Goal: Task Accomplishment & Management: Manage account settings

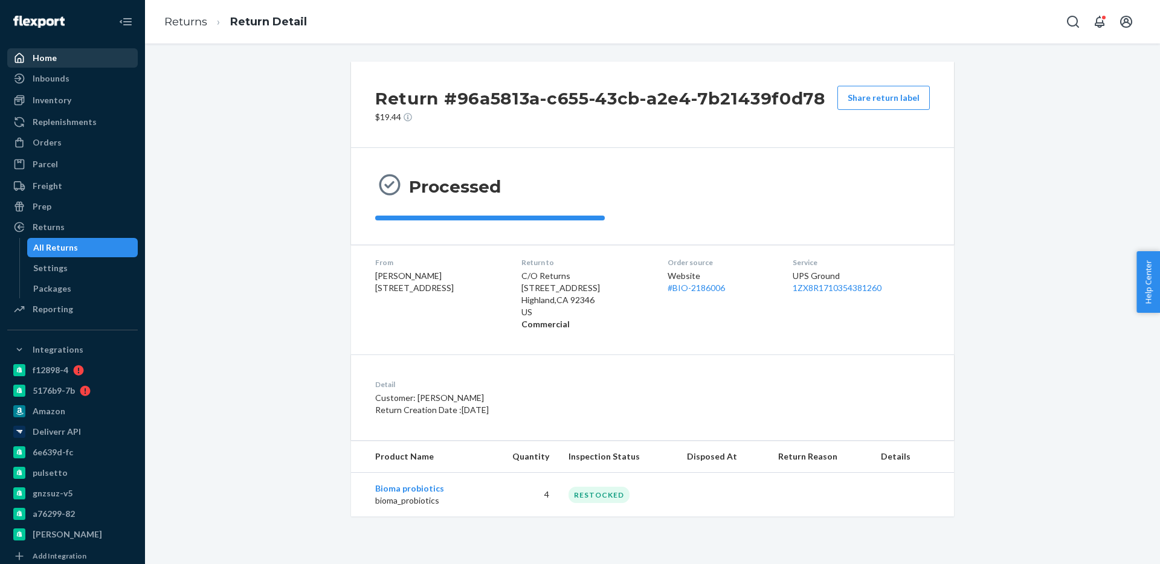
click at [93, 56] on div "Home" at bounding box center [72, 58] width 128 height 17
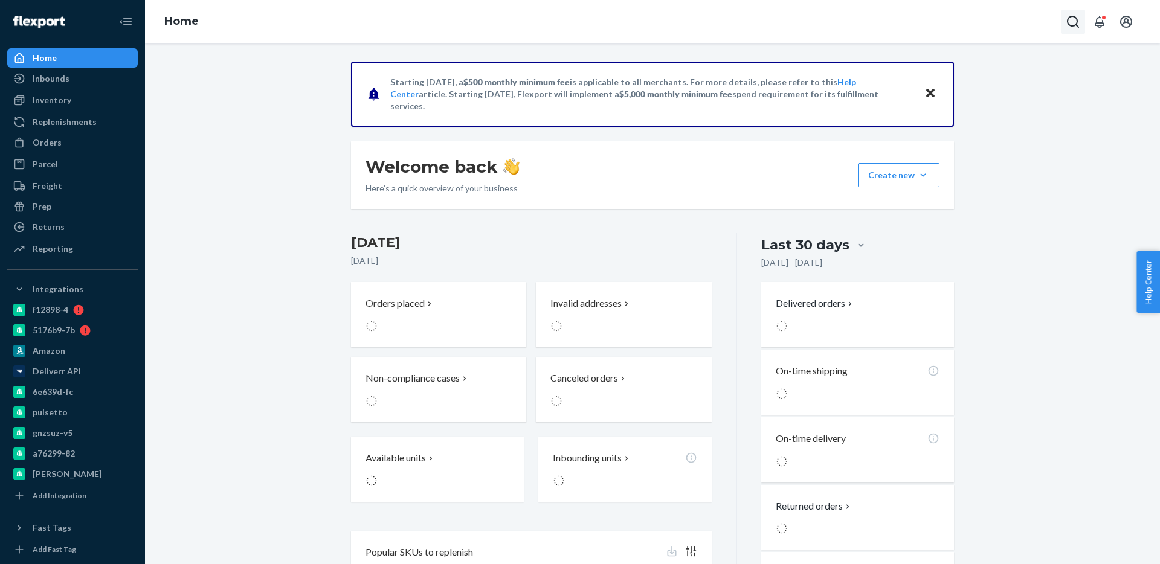
click at [1081, 14] on button "Open Search Box" at bounding box center [1073, 22] width 24 height 24
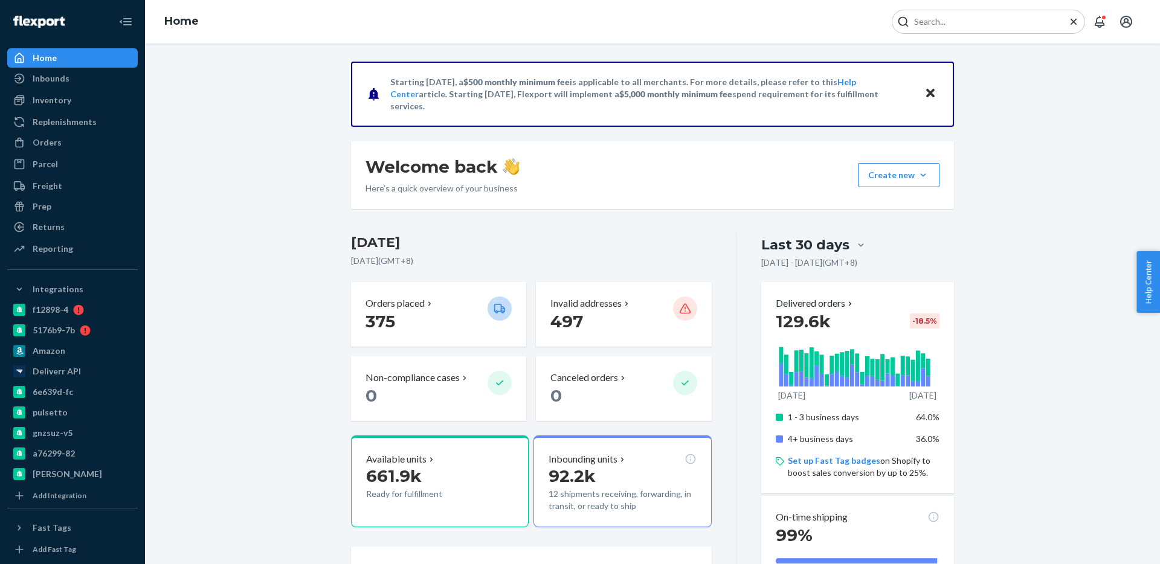
click at [969, 22] on input "Search Input" at bounding box center [983, 22] width 149 height 12
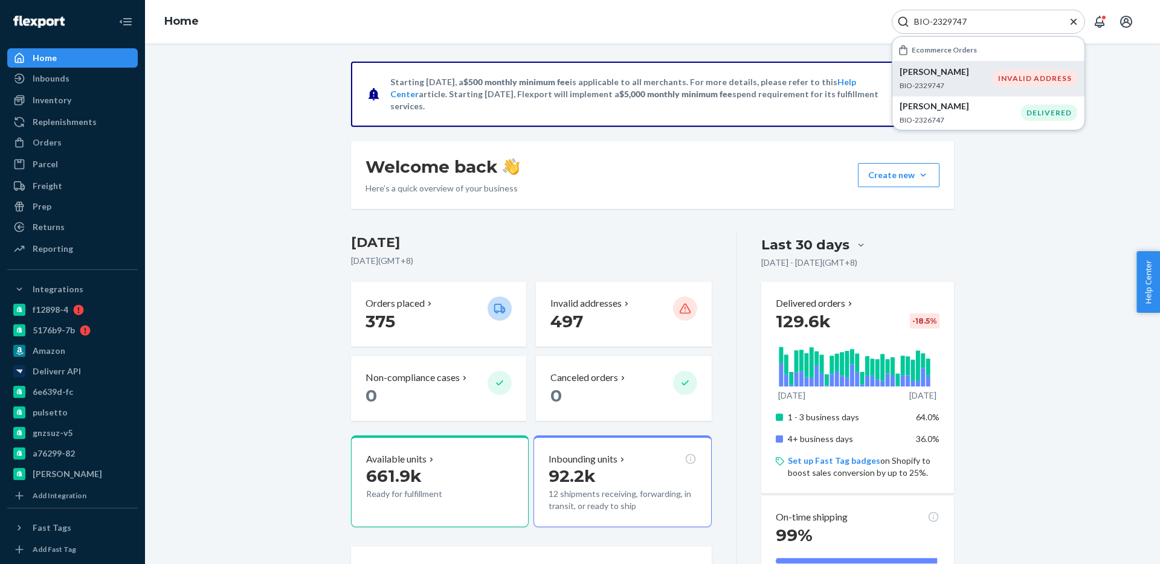
type input "BIO-2329747"
click at [999, 74] on div "INVALID ADDRESS" at bounding box center [1035, 78] width 85 height 16
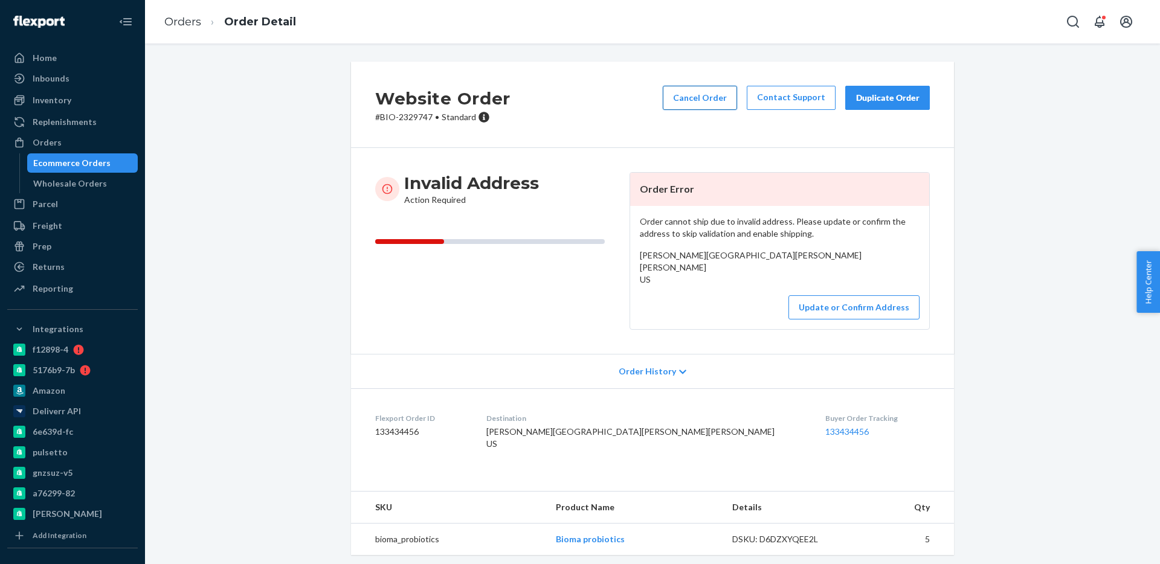
click at [711, 97] on button "Cancel Order" at bounding box center [700, 98] width 74 height 24
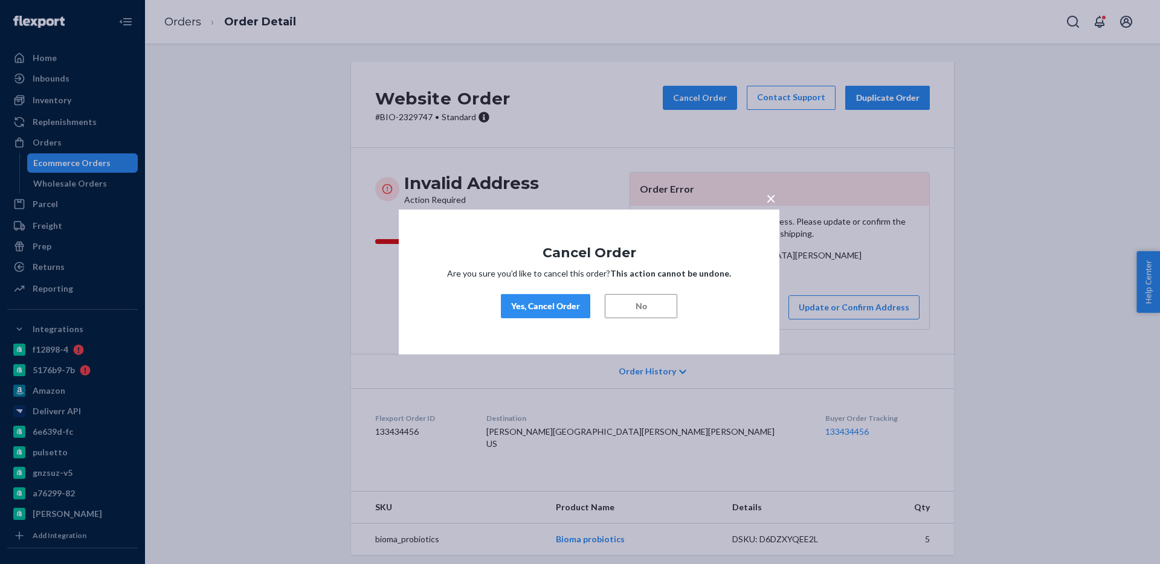
click at [537, 305] on div "Yes, Cancel Order" at bounding box center [545, 306] width 69 height 12
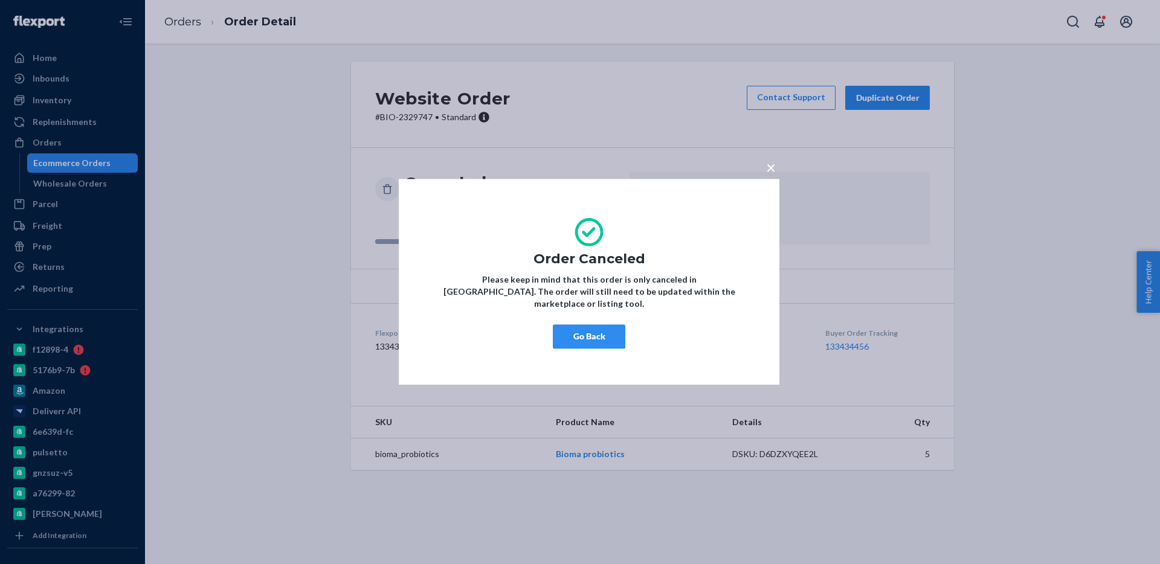
click at [595, 338] on button "Go Back" at bounding box center [589, 337] width 73 height 24
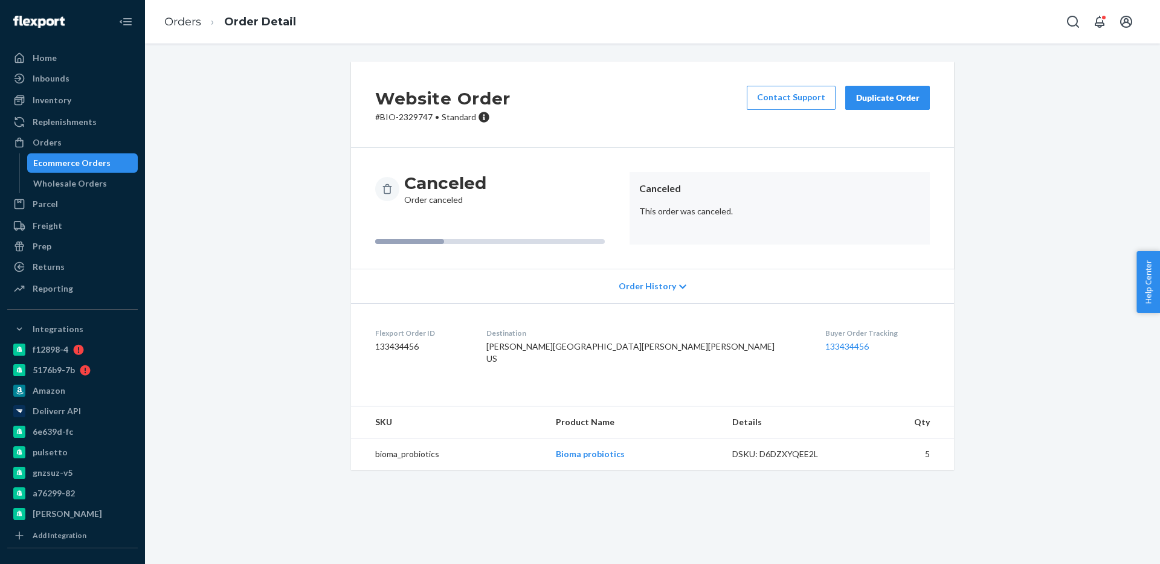
click at [1054, 22] on div "Orders Order Detail" at bounding box center [652, 22] width 1015 height 44
click at [1076, 21] on icon "Open Search Box" at bounding box center [1073, 22] width 15 height 15
drag, startPoint x: 968, startPoint y: 22, endPoint x: 1090, endPoint y: 25, distance: 122.1
click at [1090, 25] on div "#[PERSON_NAME]-10440 Complete" at bounding box center [1016, 22] width 249 height 24
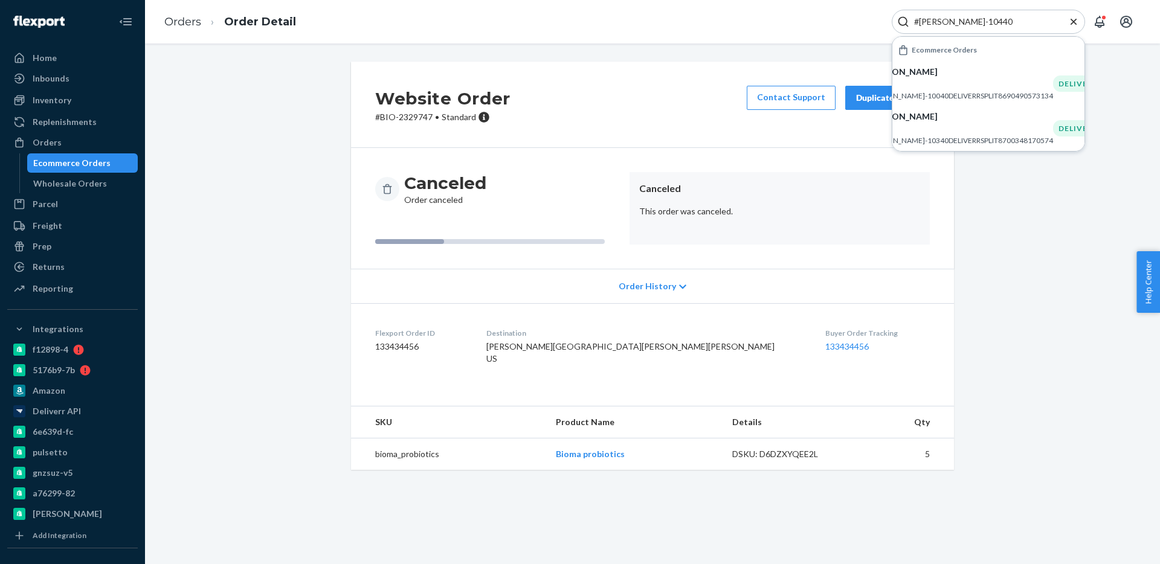
click at [964, 21] on input "#[PERSON_NAME]-10440" at bounding box center [983, 22] width 149 height 12
paste input "8704010518862"
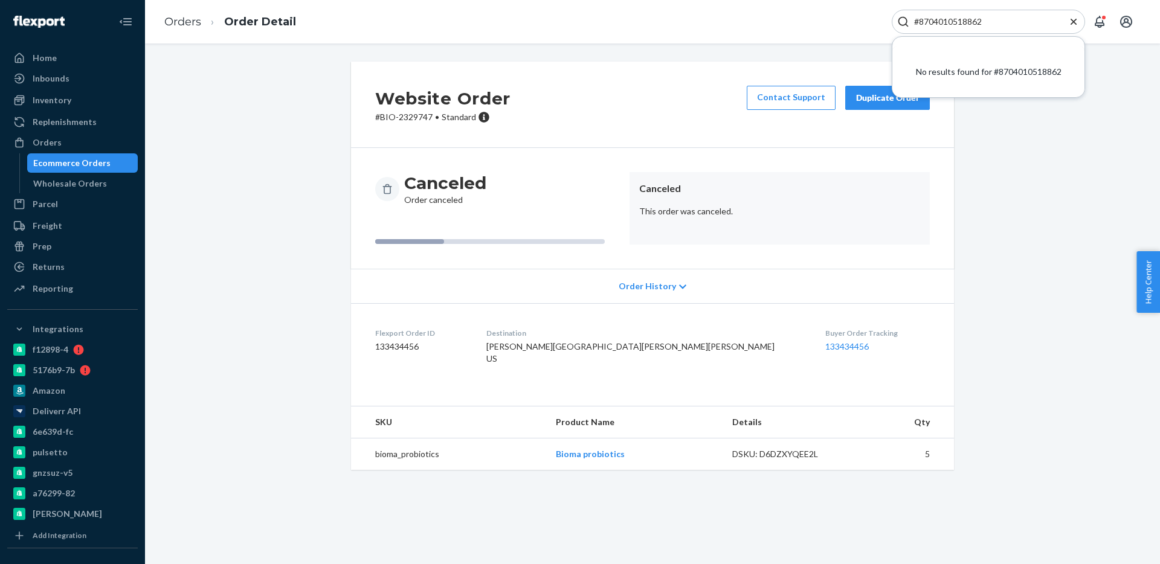
type input "#8704010518862"
click at [68, 100] on div "Inventory" at bounding box center [52, 100] width 39 height 12
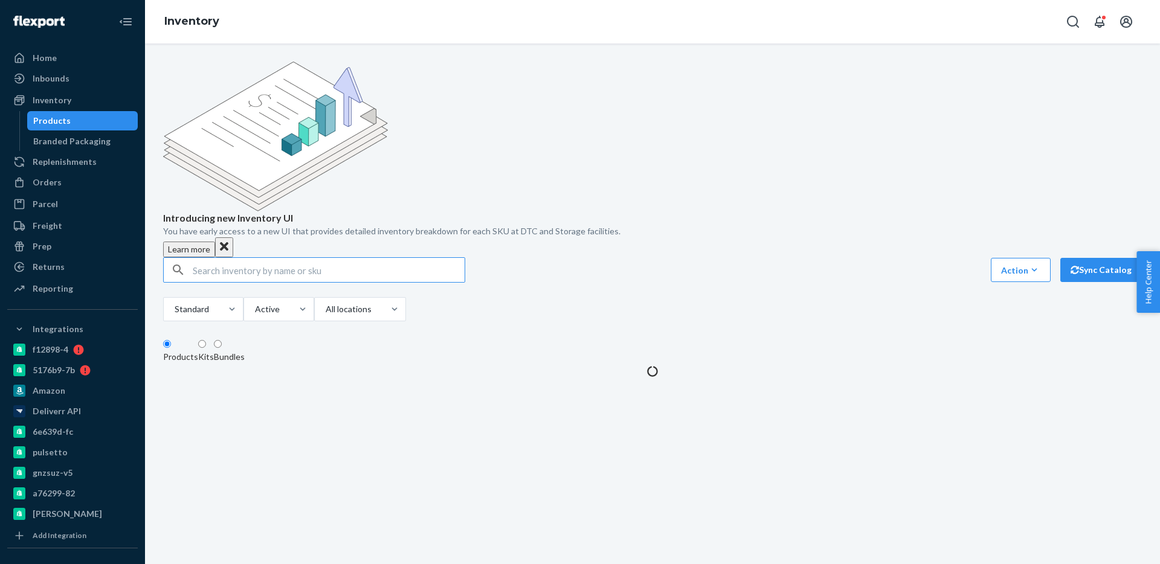
click at [295, 258] on input "text" at bounding box center [329, 270] width 272 height 24
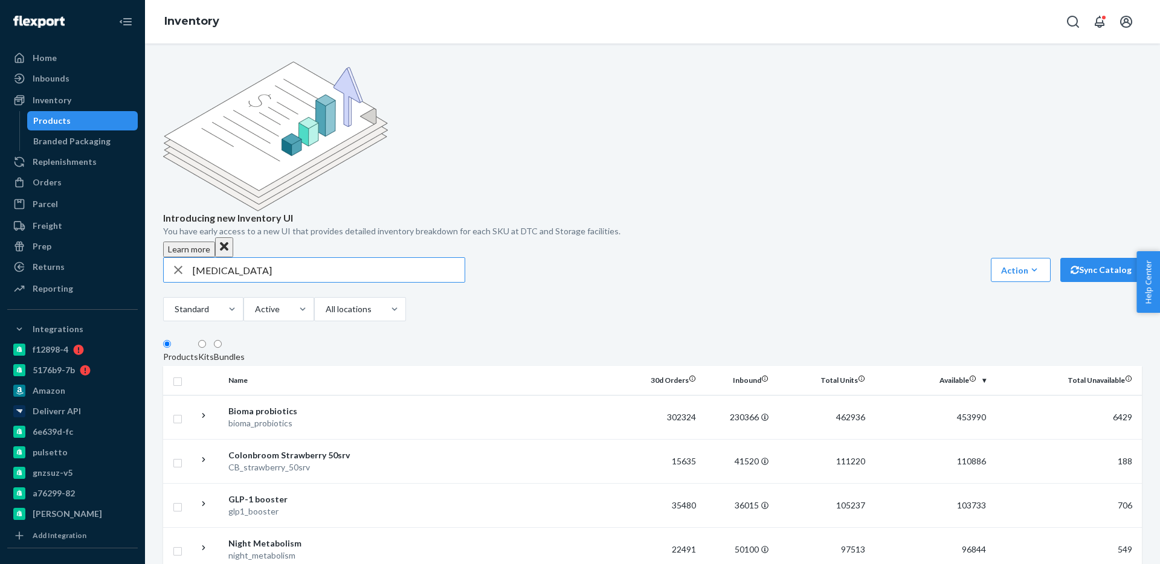
type input "[MEDICAL_DATA]"
